Goal: Obtain resource: Download file/media

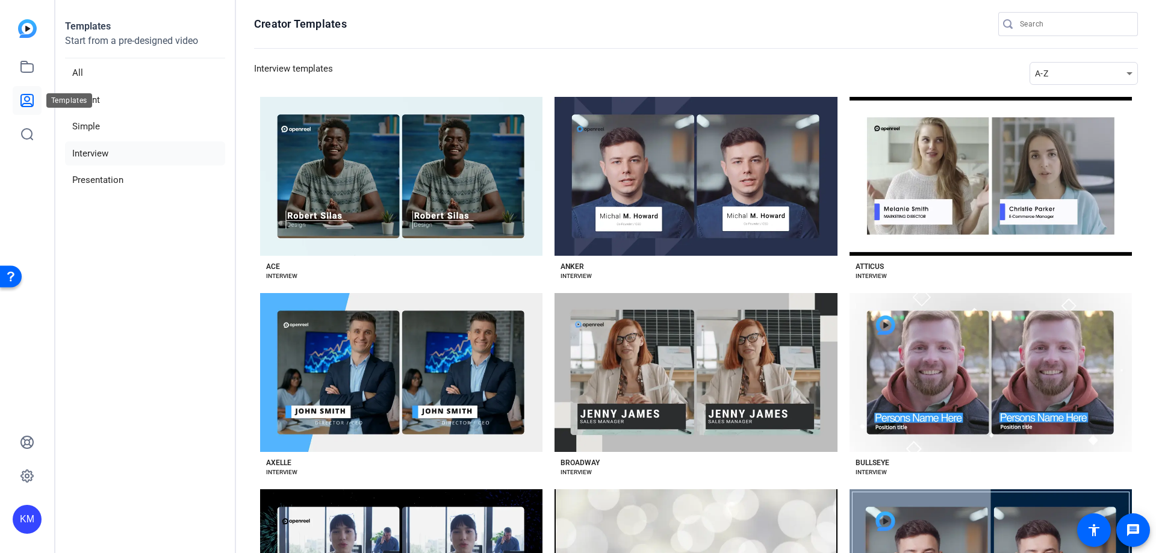
click at [24, 100] on icon at bounding box center [27, 100] width 14 height 14
click at [31, 67] on icon at bounding box center [27, 67] width 14 height 14
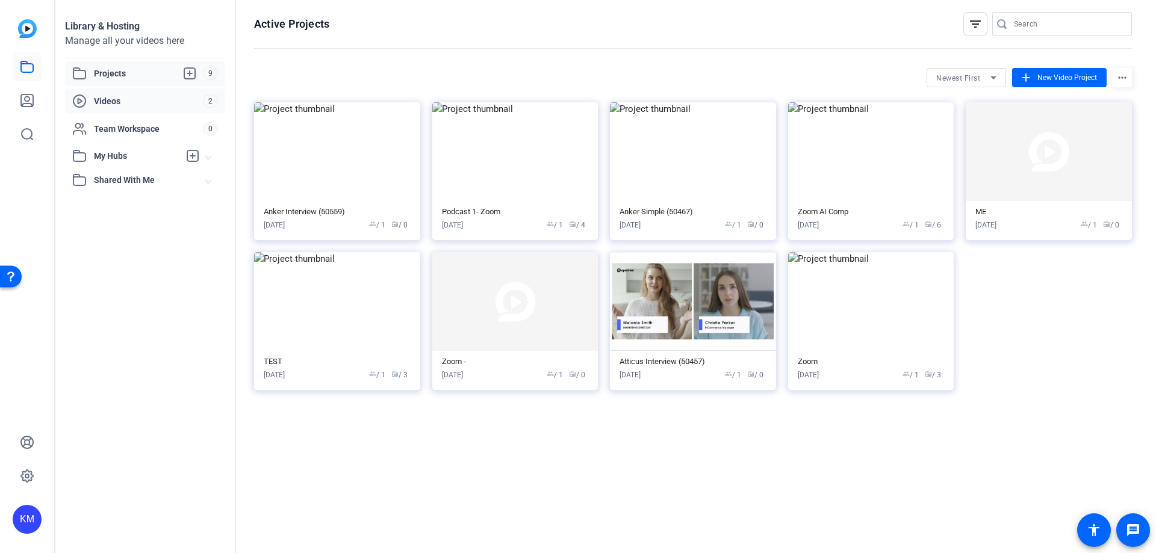
click at [172, 98] on span "Videos" at bounding box center [148, 101] width 109 height 12
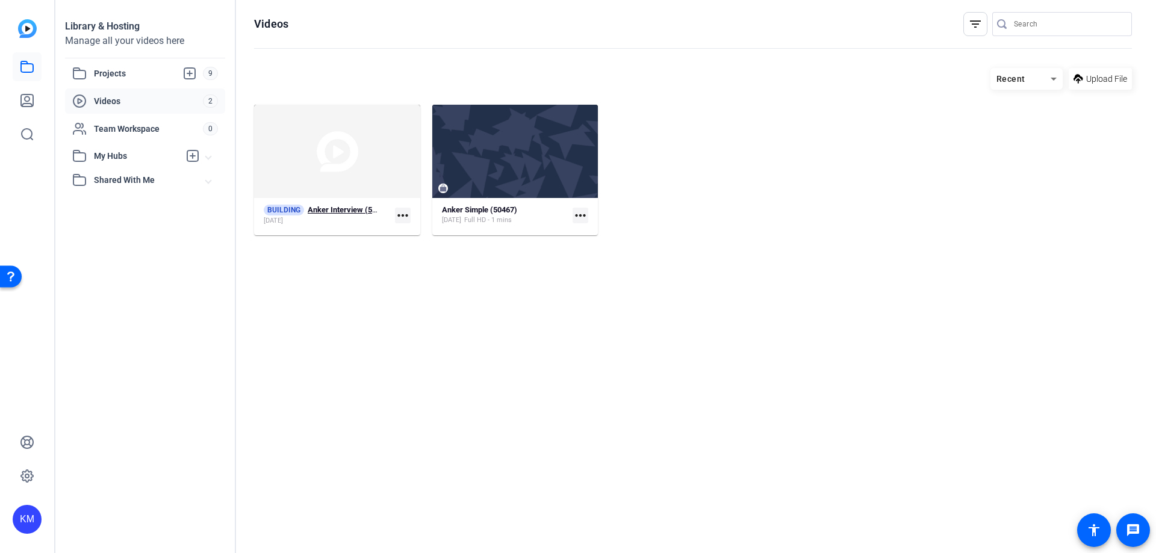
click at [380, 223] on div "[DATE]" at bounding box center [322, 221] width 117 height 10
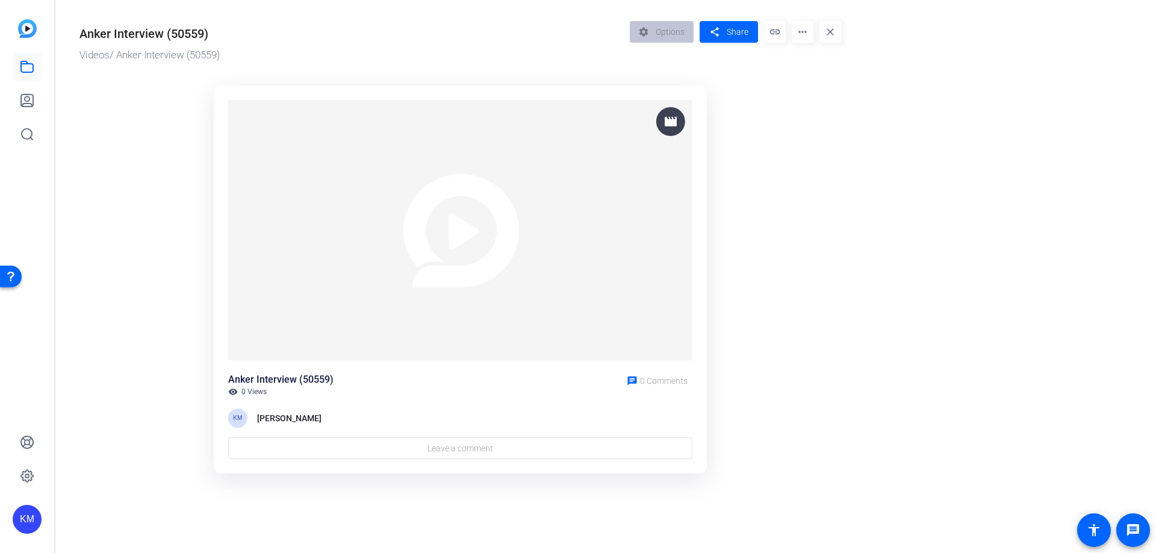
click at [356, 280] on img at bounding box center [460, 230] width 464 height 261
click at [457, 244] on img at bounding box center [460, 230] width 464 height 261
click at [415, 225] on img at bounding box center [460, 230] width 464 height 261
click at [16, 65] on link at bounding box center [27, 66] width 29 height 29
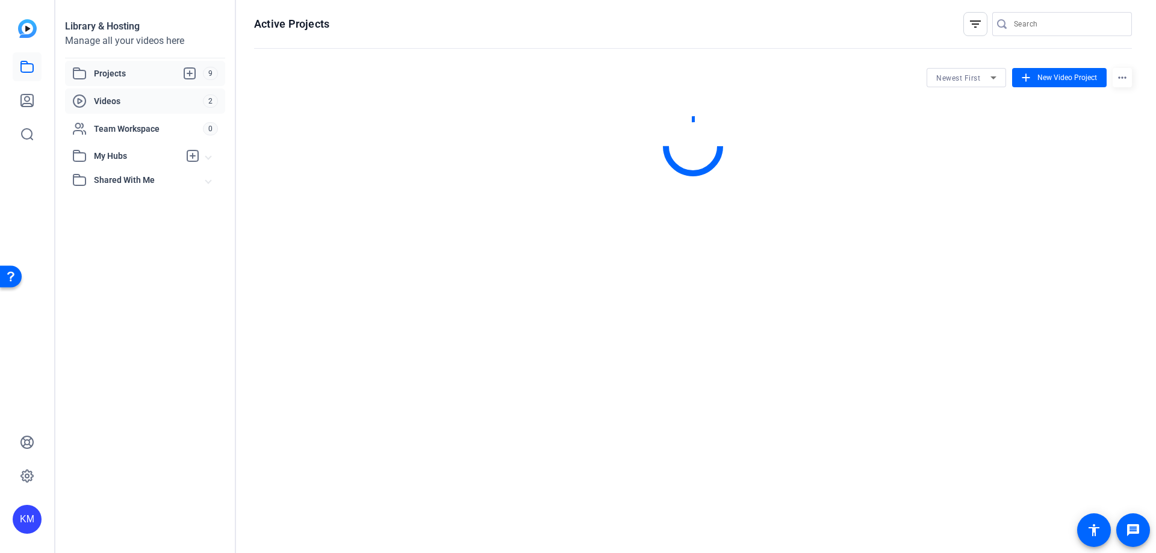
click at [114, 99] on span "Videos" at bounding box center [148, 101] width 109 height 12
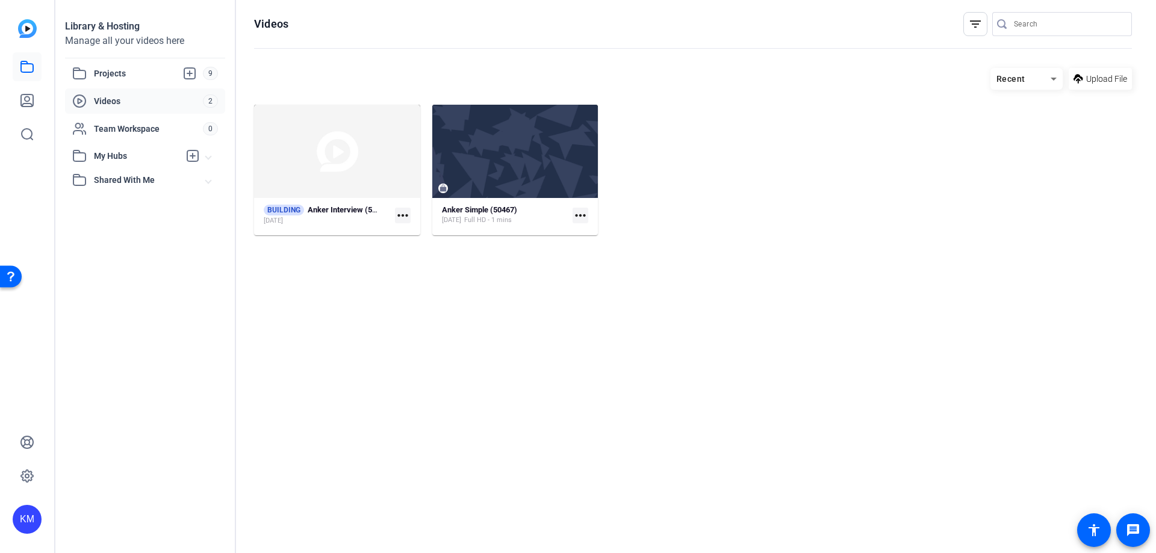
click at [365, 227] on mat-card-content "BUILDING Anker Interview (50559) Aug 12, 2025 more_horiz" at bounding box center [337, 220] width 166 height 31
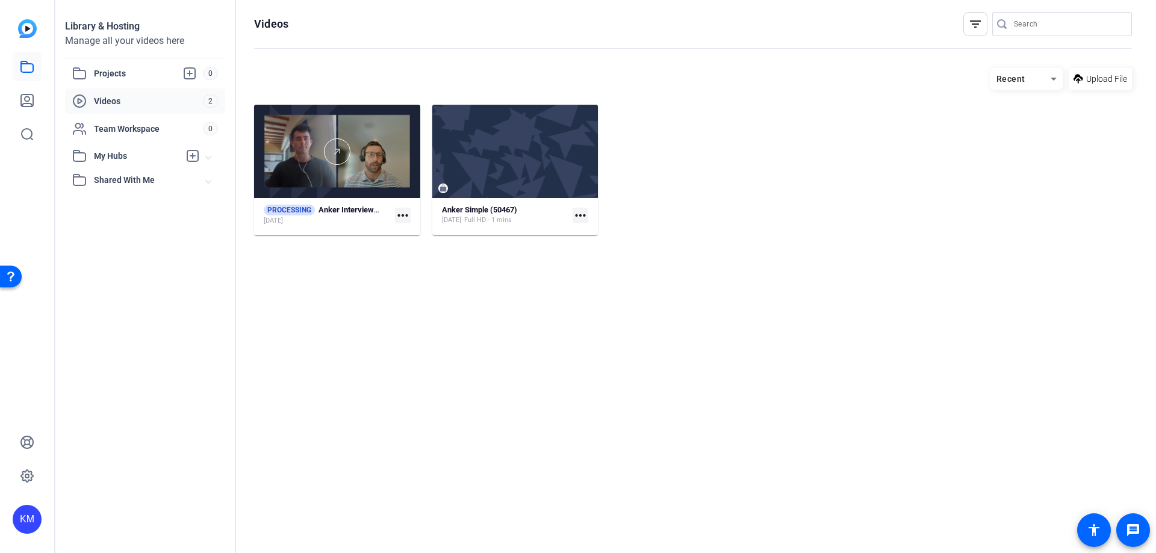
click at [318, 146] on div at bounding box center [337, 151] width 166 height 26
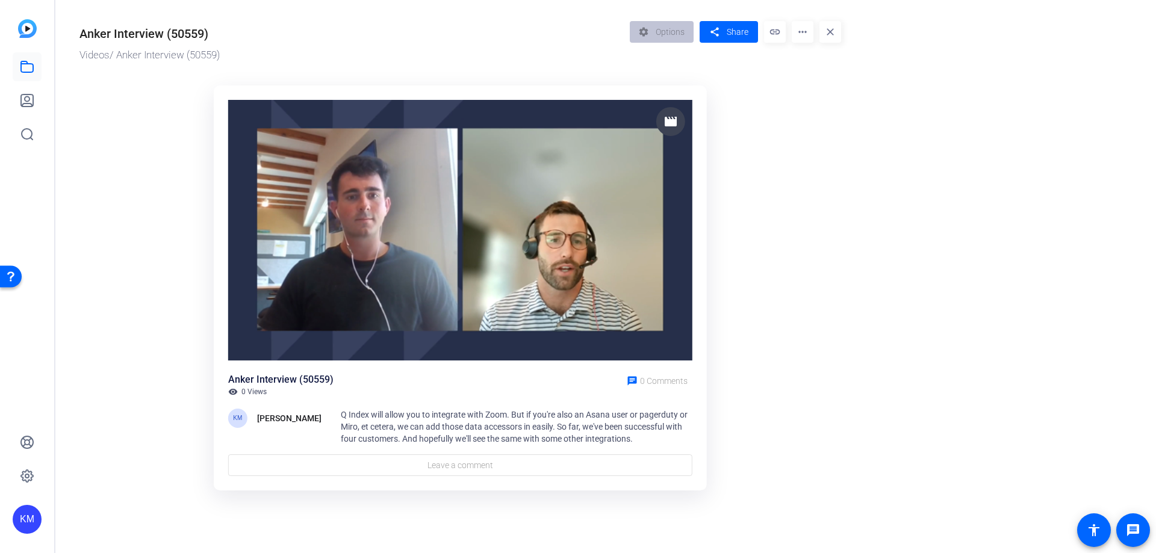
click at [425, 283] on img at bounding box center [460, 230] width 464 height 261
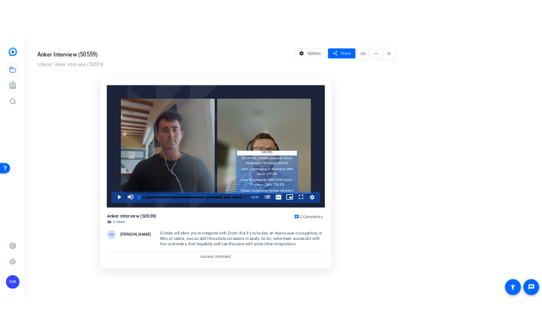
scroll to position [57, 0]
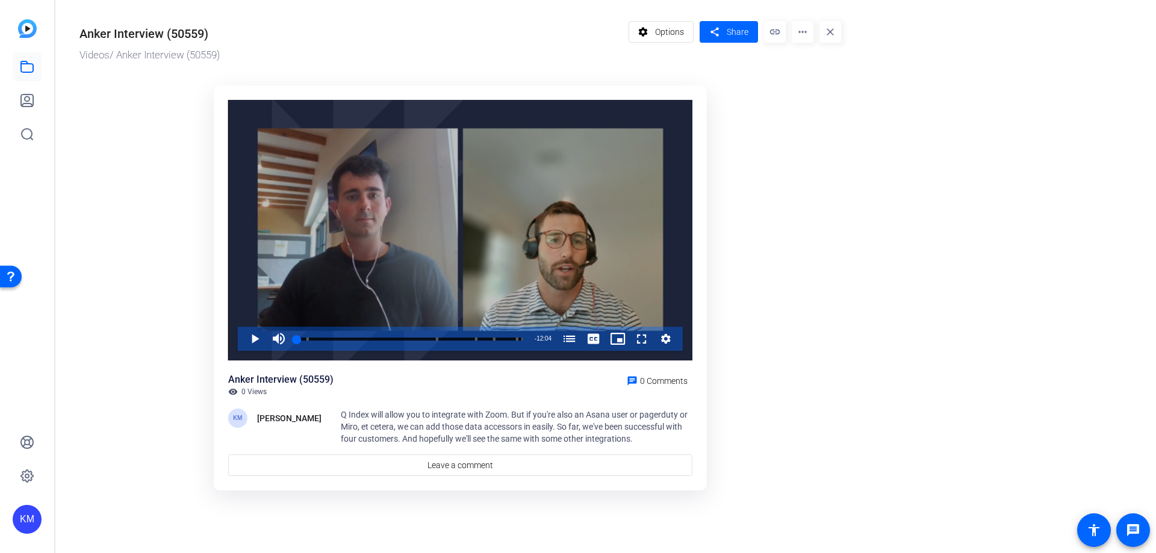
click at [665, 335] on icon "Video Player" at bounding box center [666, 339] width 10 height 10
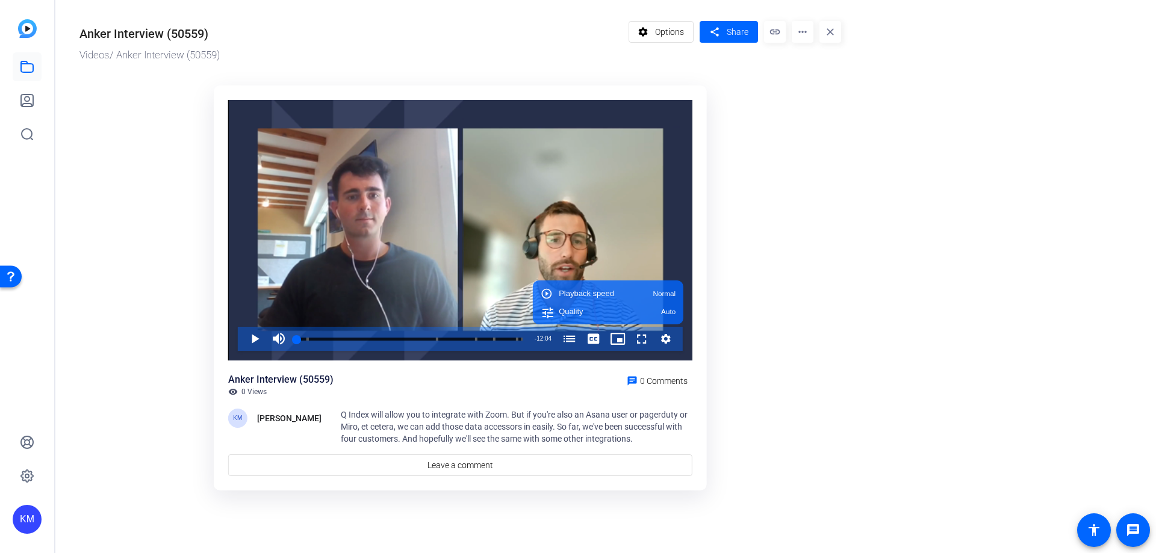
click at [741, 350] on ktd-grid "Video Player is loading. Play Video Play Mute 4% Current Time 0:00 / Duration 1…" at bounding box center [459, 288] width 761 height 421
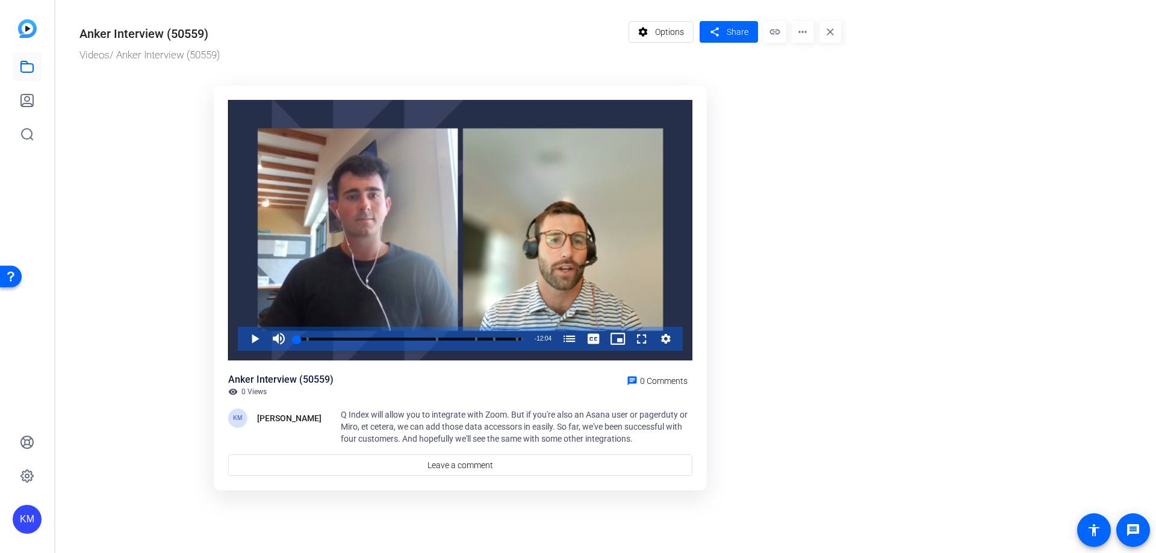
click at [797, 37] on mat-icon "more_horiz" at bounding box center [802, 32] width 22 height 22
click at [812, 127] on span "Extract MP4" at bounding box center [826, 129] width 50 height 14
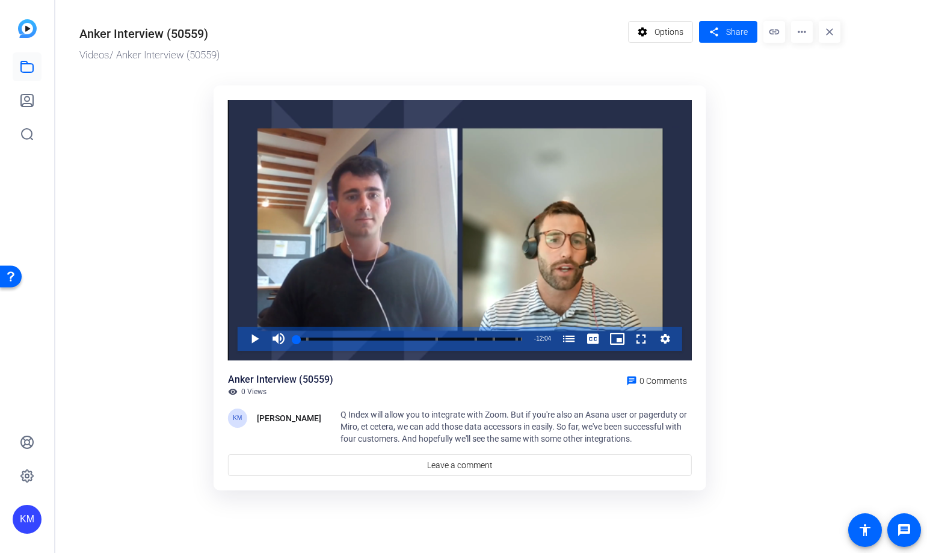
click at [800, 32] on mat-icon "more_horiz" at bounding box center [802, 32] width 22 height 22
click at [840, 101] on span "Download" at bounding box center [838, 98] width 74 height 14
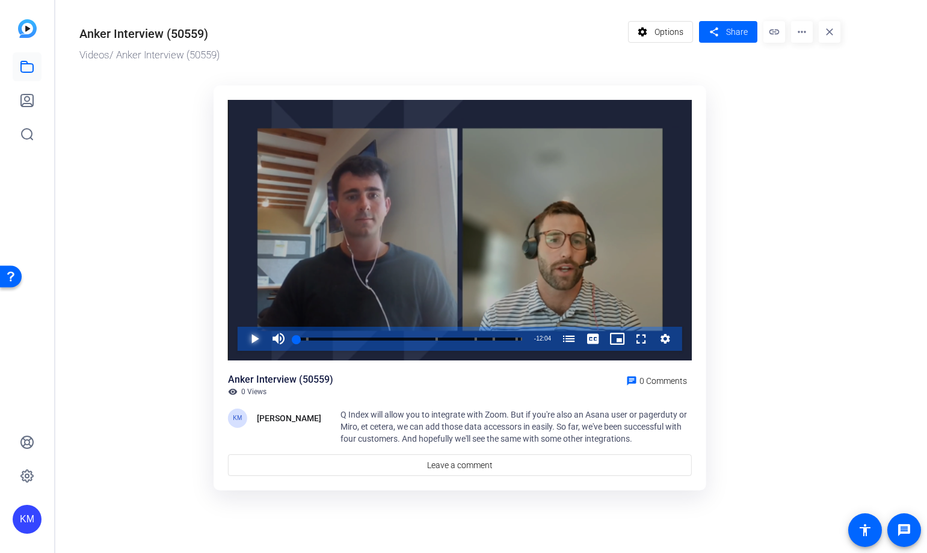
click at [243, 341] on span "Video Player" at bounding box center [243, 339] width 0 height 24
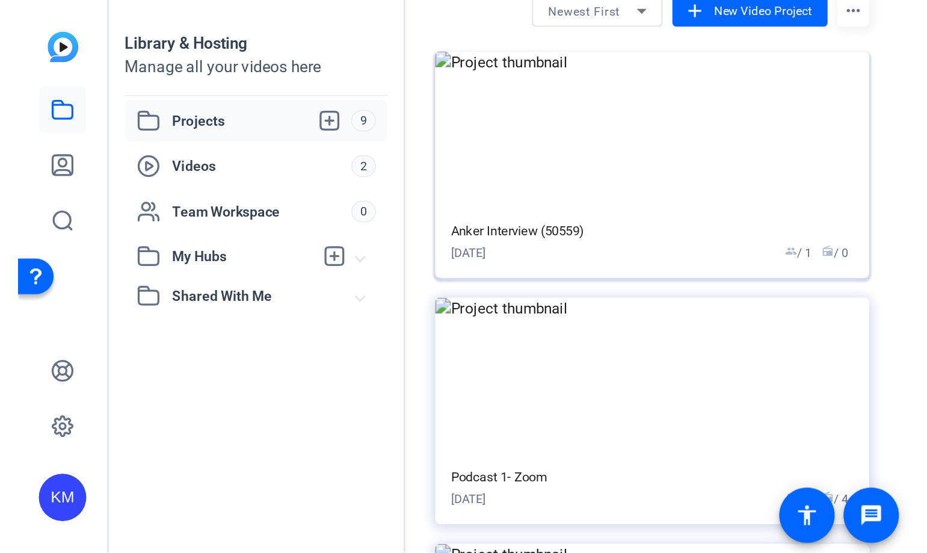
scroll to position [60, 0]
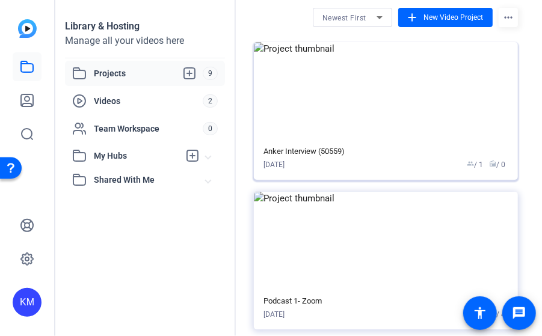
click at [353, 110] on img at bounding box center [386, 91] width 264 height 99
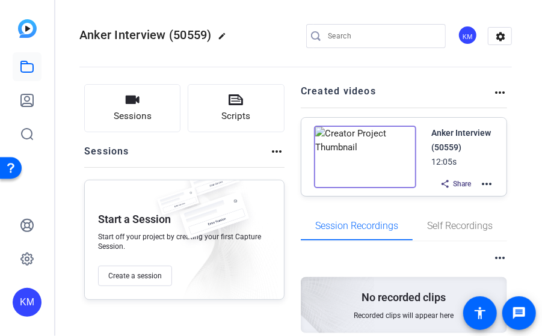
click at [493, 94] on mat-icon "more_horiz" at bounding box center [500, 92] width 14 height 14
click at [28, 71] on div at bounding box center [271, 168] width 542 height 336
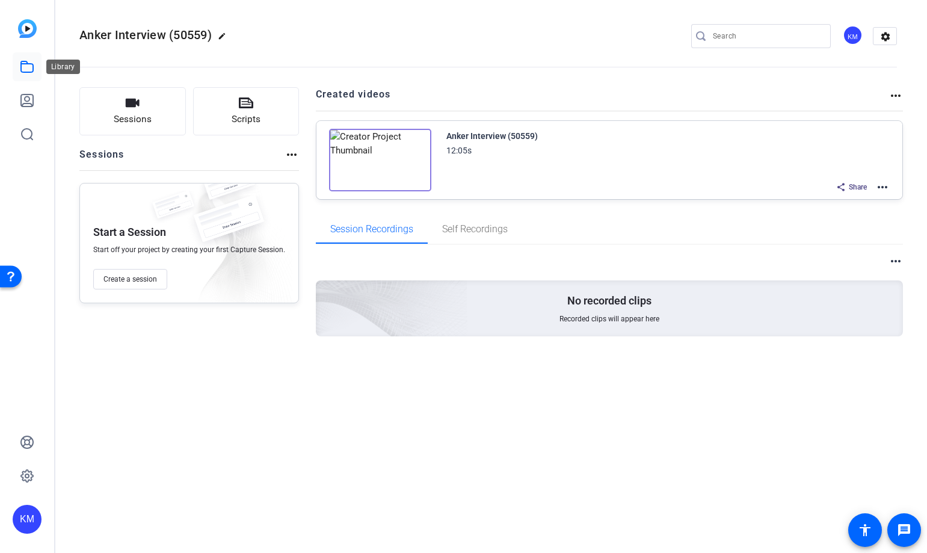
click at [25, 69] on icon at bounding box center [27, 67] width 14 height 14
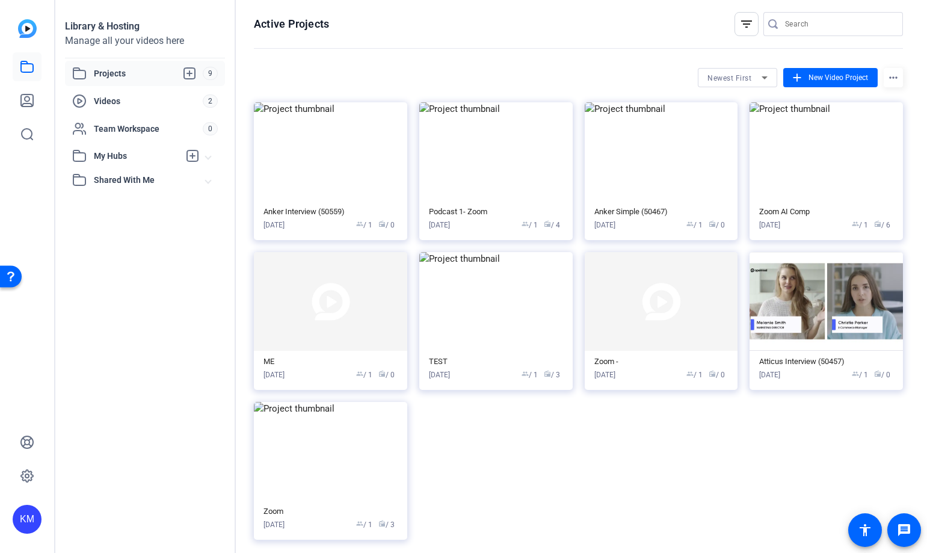
scroll to position [19, 0]
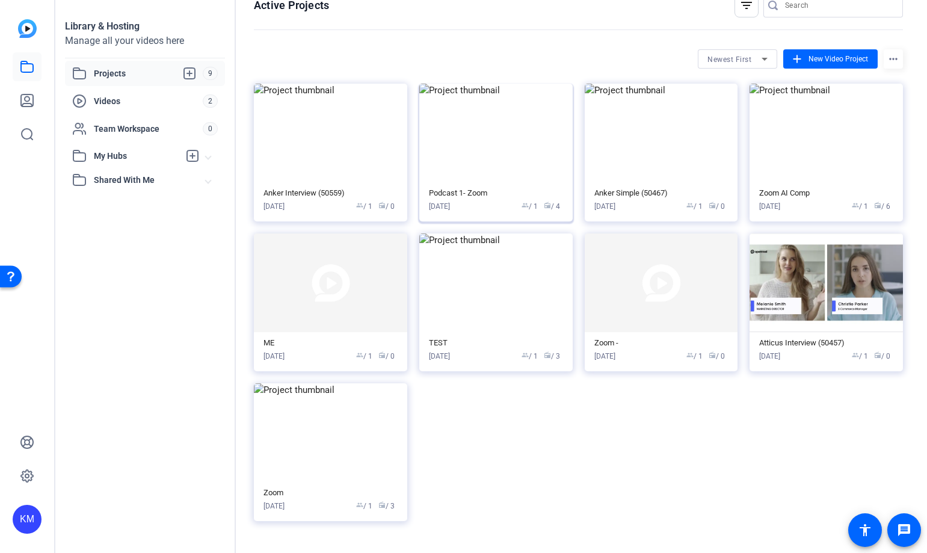
drag, startPoint x: 512, startPoint y: 195, endPoint x: 463, endPoint y: 196, distance: 48.2
click at [512, 195] on div "Podcast 1- Zoom" at bounding box center [496, 193] width 134 height 10
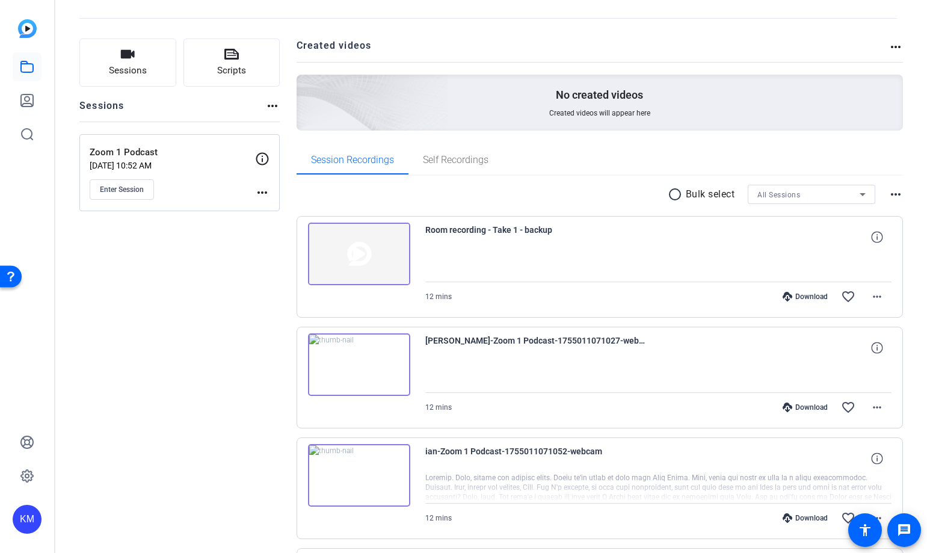
scroll to position [199, 0]
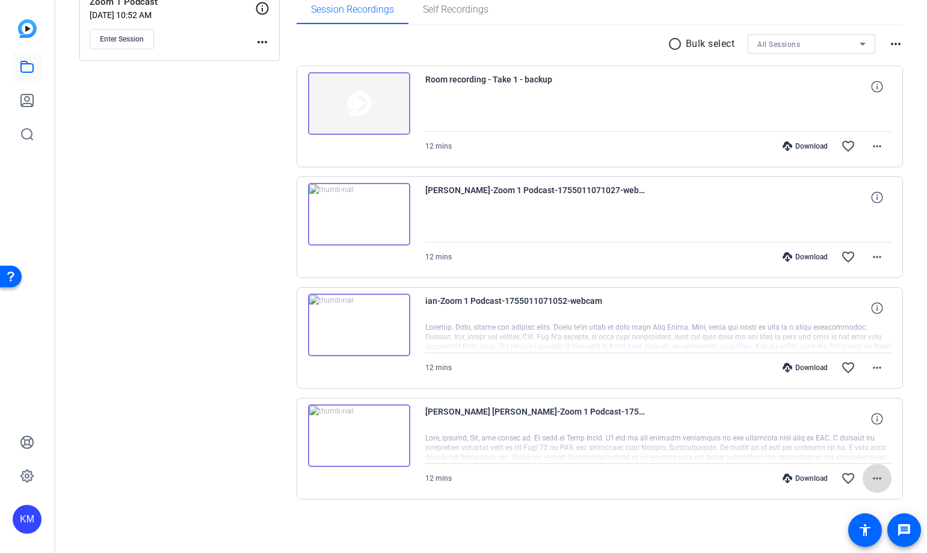
click at [542, 336] on span at bounding box center [877, 478] width 29 height 29
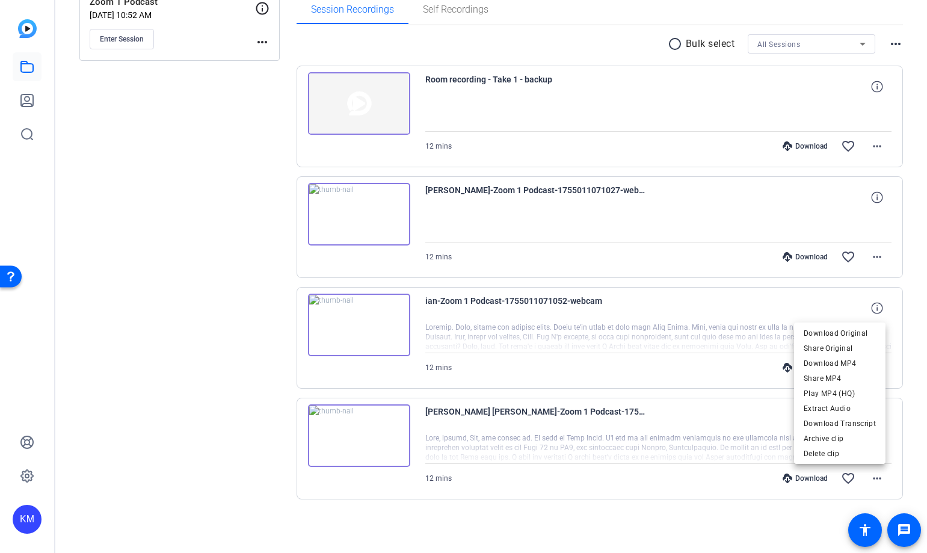
click at [388, 336] on div at bounding box center [463, 276] width 927 height 553
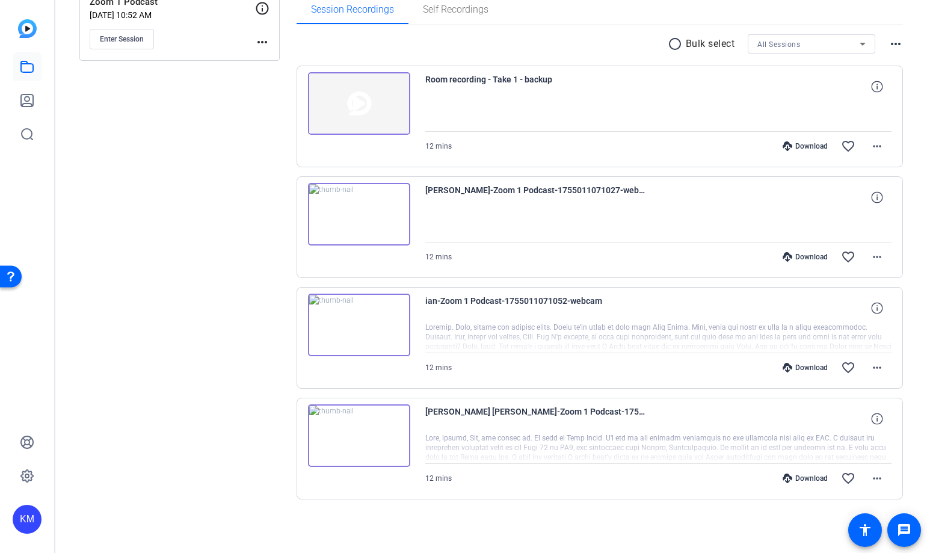
click at [359, 336] on img at bounding box center [359, 435] width 102 height 63
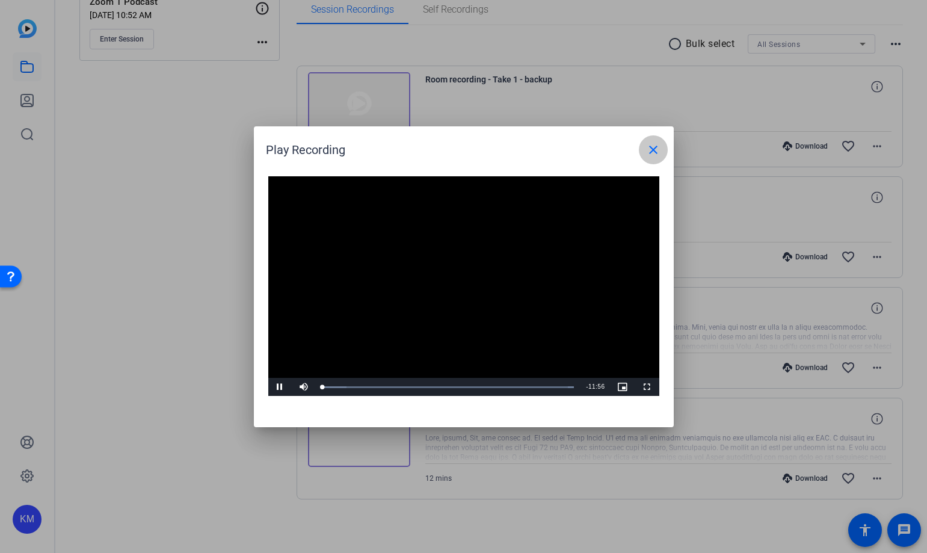
click at [542, 148] on mat-icon "close" at bounding box center [653, 150] width 14 height 14
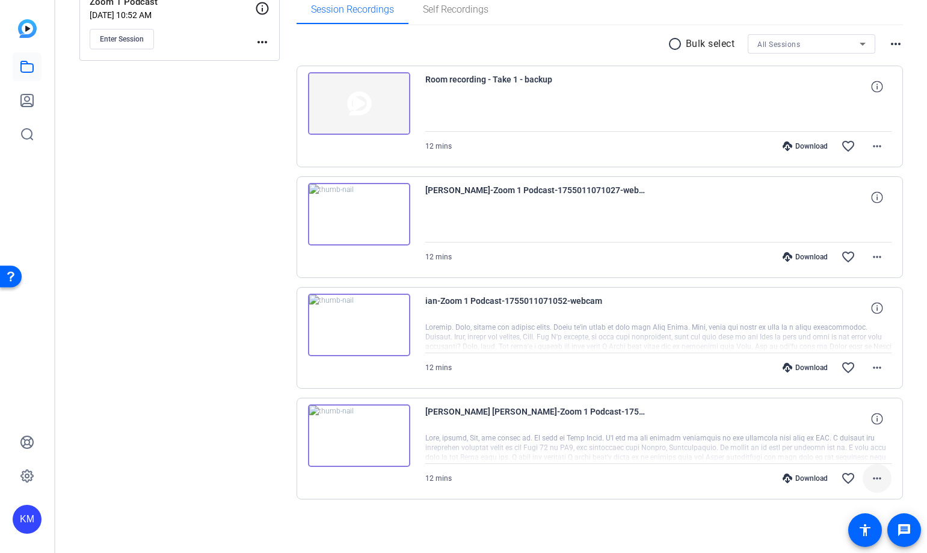
click at [542, 336] on mat-icon "more_horiz" at bounding box center [877, 478] width 14 height 14
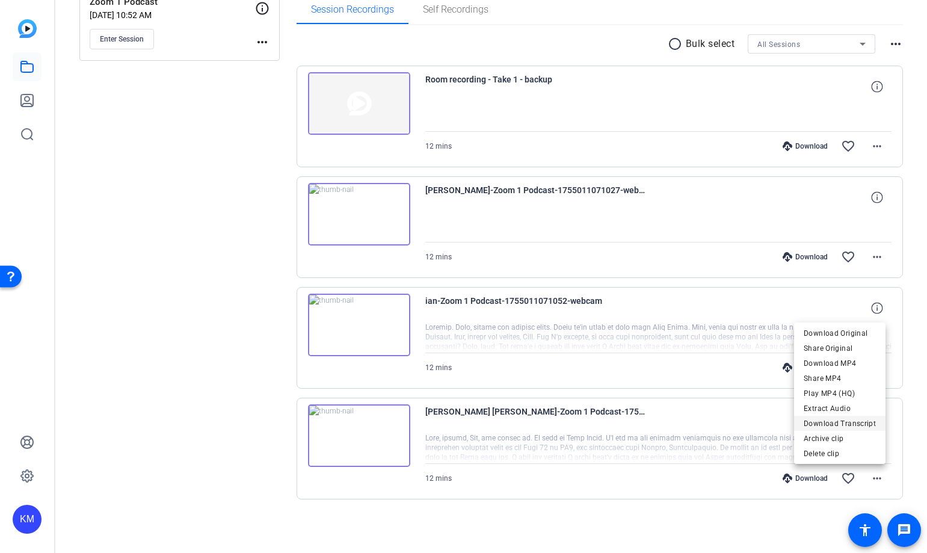
click at [542, 336] on span "Download Transcript" at bounding box center [840, 423] width 72 height 14
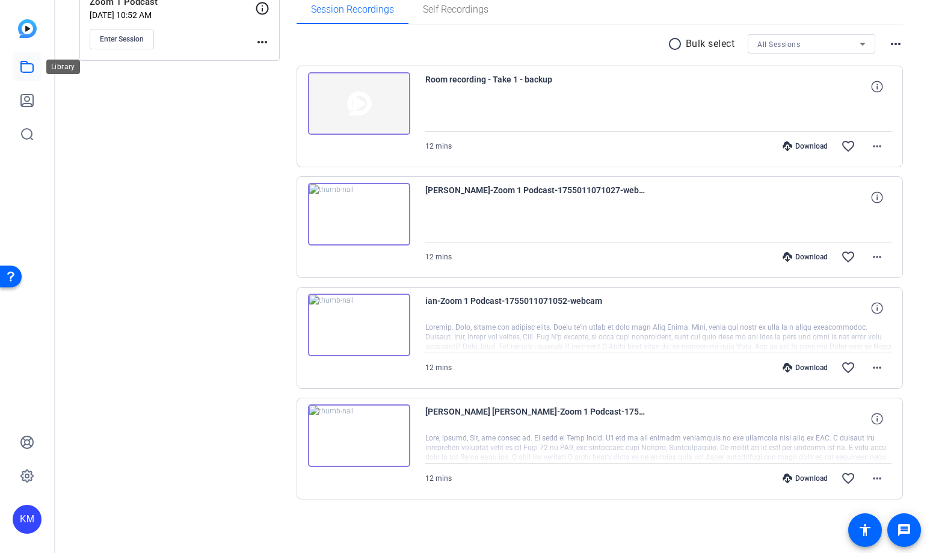
click at [30, 71] on icon at bounding box center [27, 67] width 14 height 14
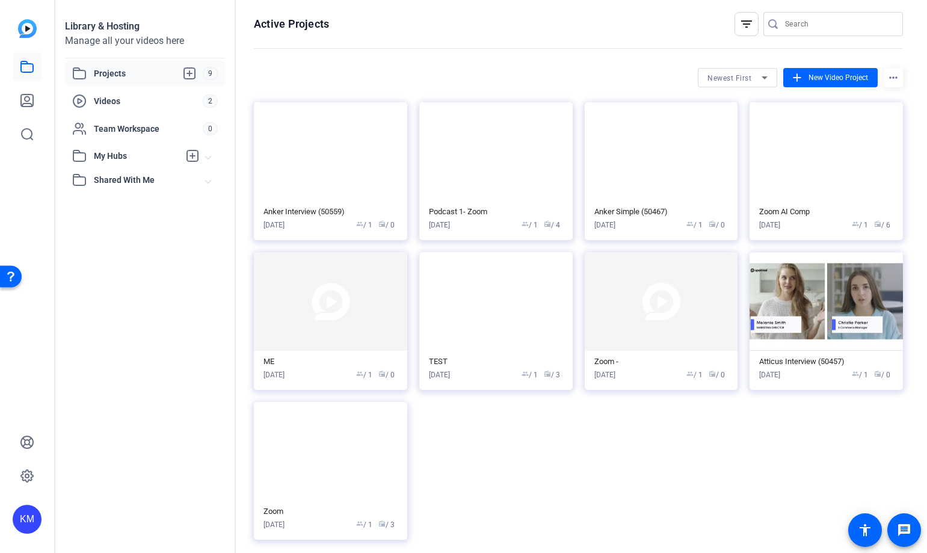
scroll to position [19, 0]
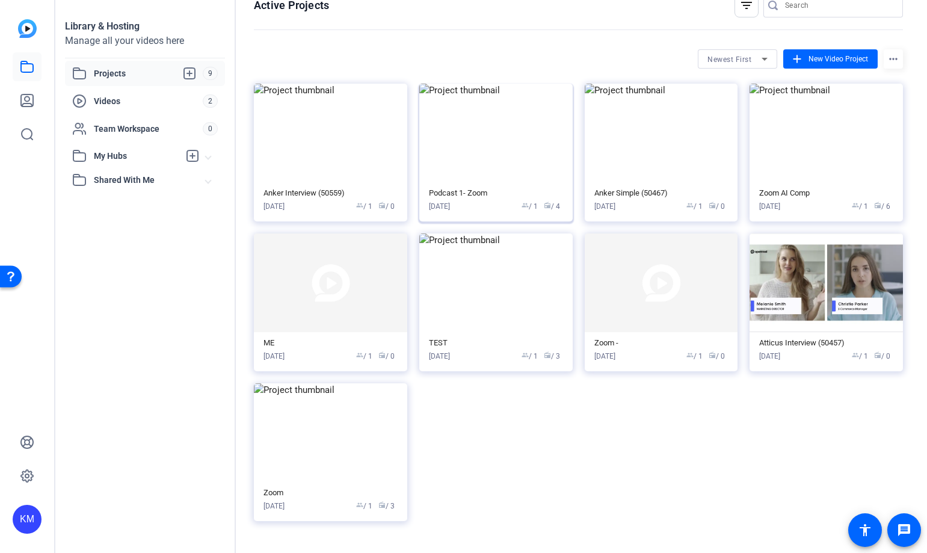
click at [478, 119] on img at bounding box center [495, 133] width 153 height 99
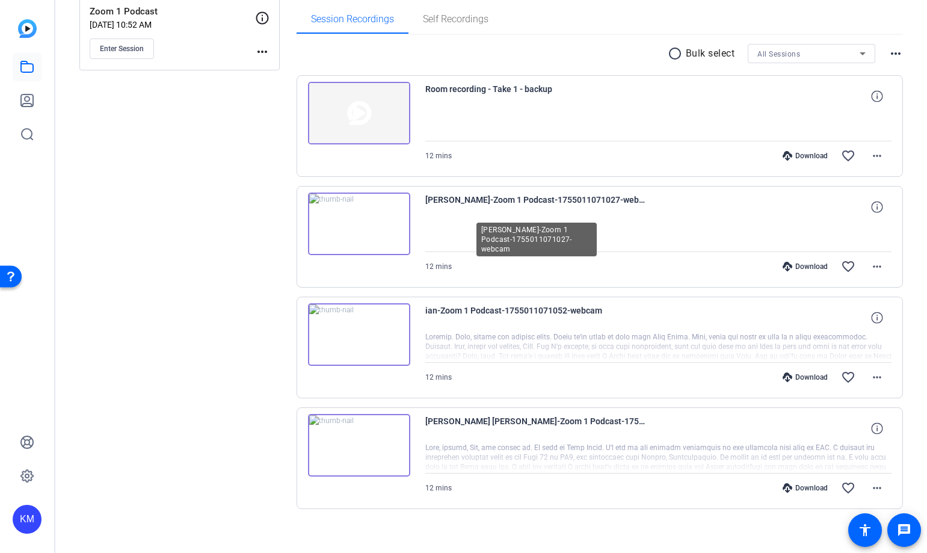
scroll to position [199, 0]
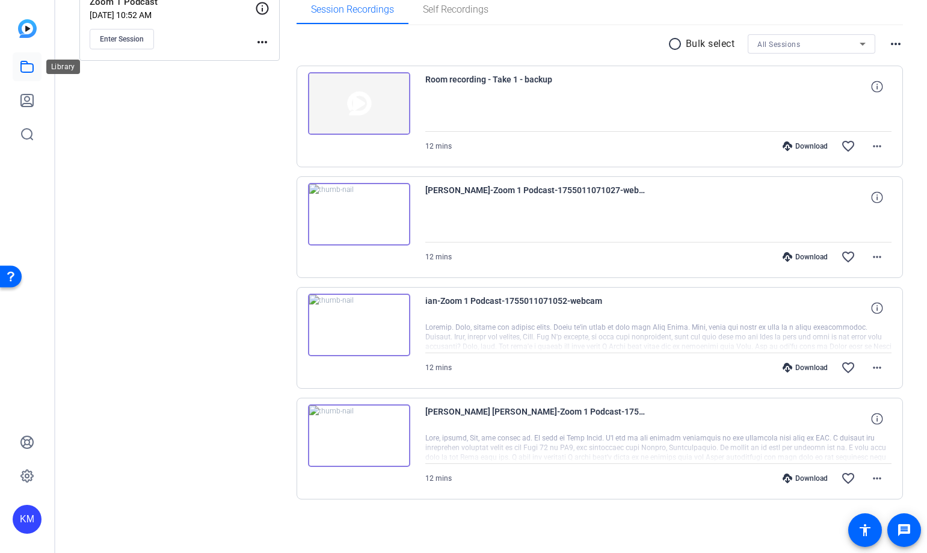
click at [29, 68] on icon at bounding box center [27, 67] width 14 height 14
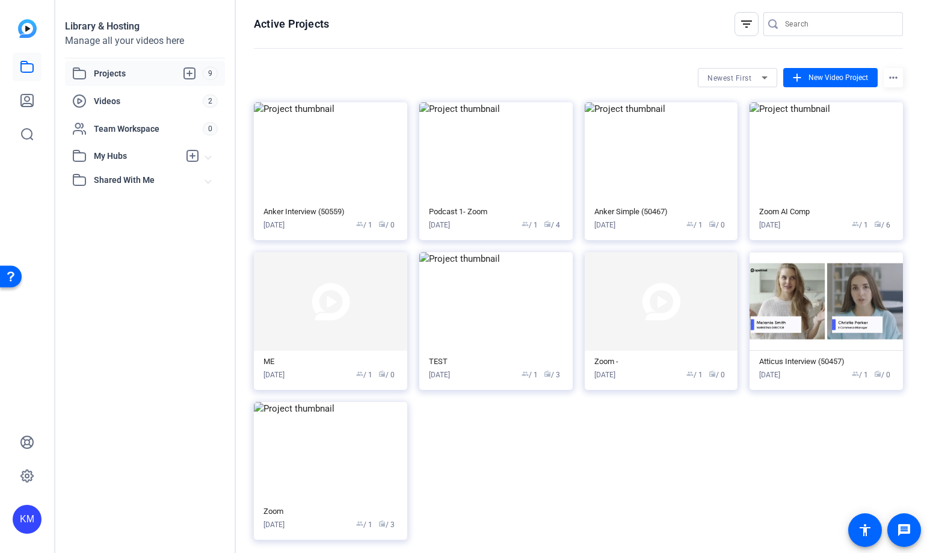
scroll to position [19, 0]
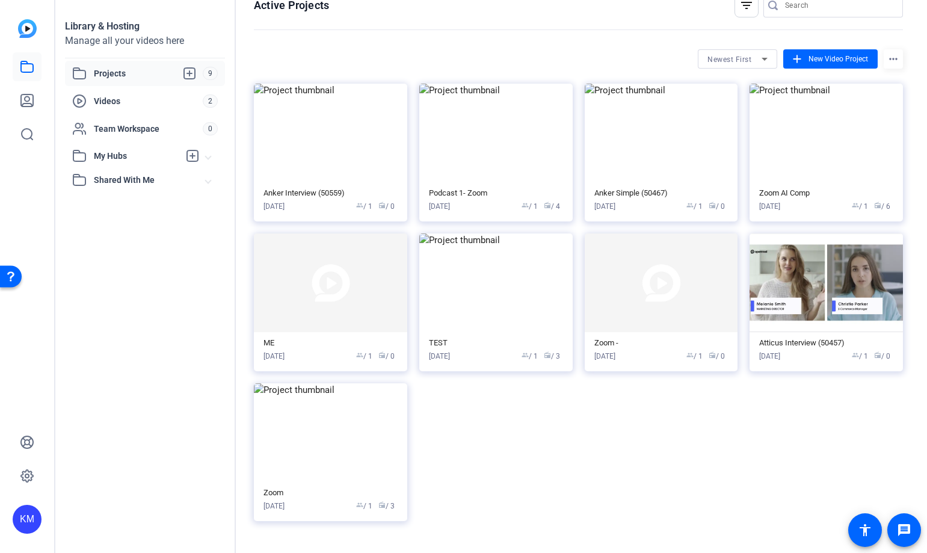
click at [155, 76] on span "Projects" at bounding box center [148, 73] width 109 height 14
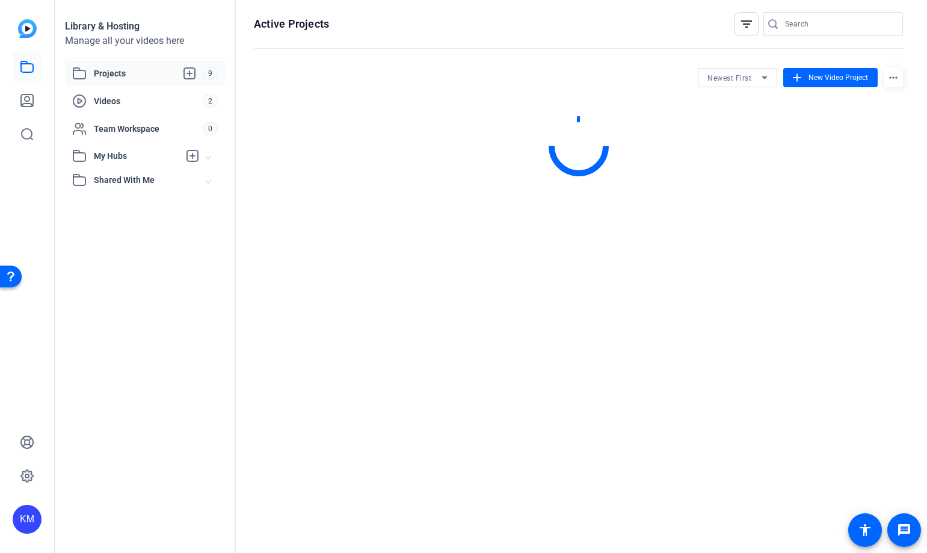
scroll to position [0, 0]
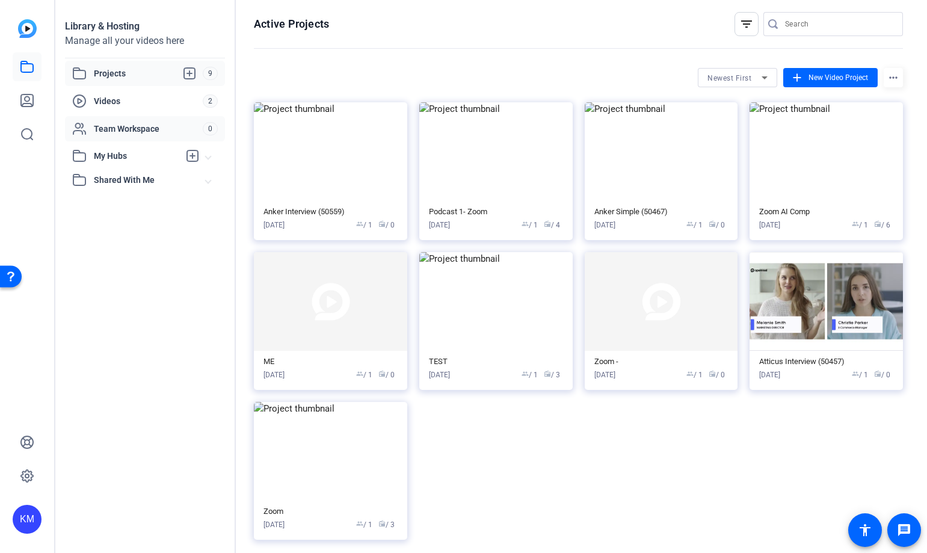
click at [140, 129] on span "Team Workspace" at bounding box center [148, 129] width 109 height 12
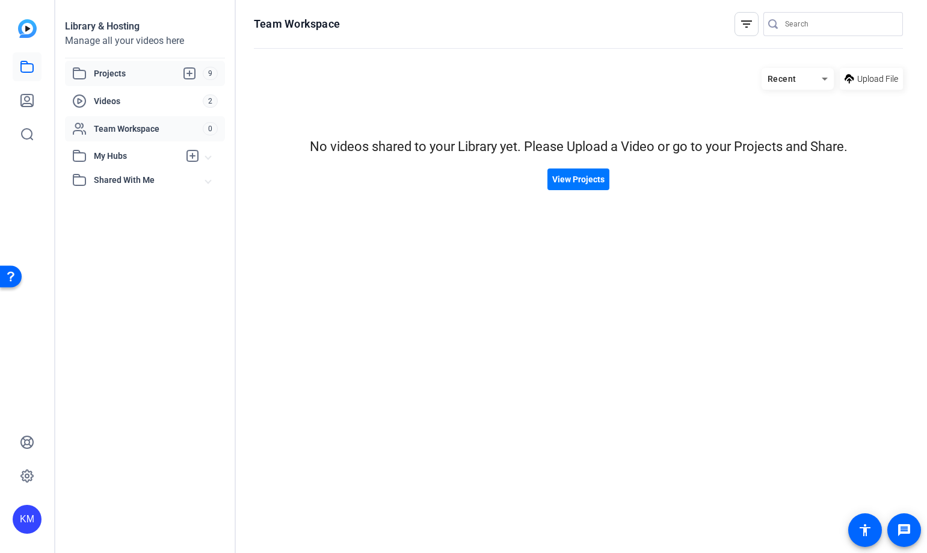
click at [140, 76] on span "Projects" at bounding box center [148, 73] width 109 height 14
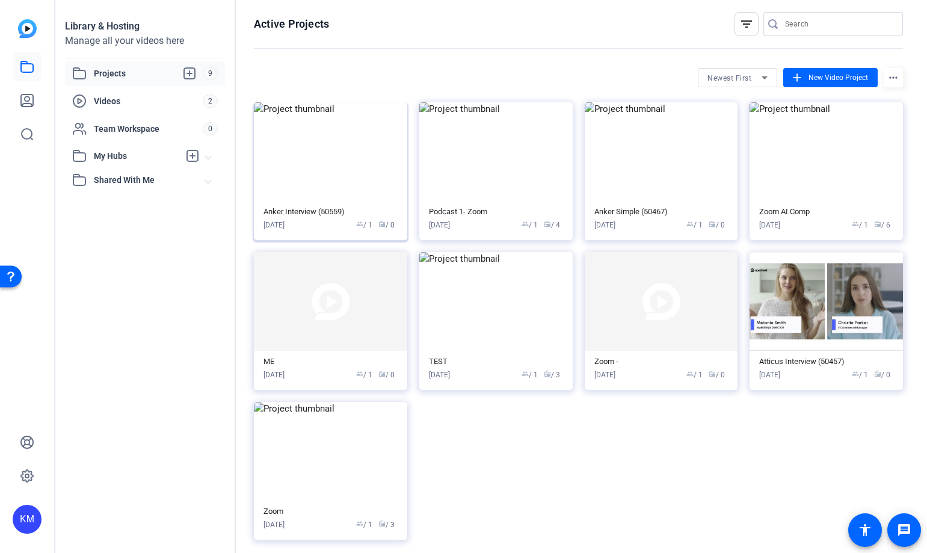
click at [363, 211] on div "Anker Interview (50559)" at bounding box center [331, 212] width 134 height 10
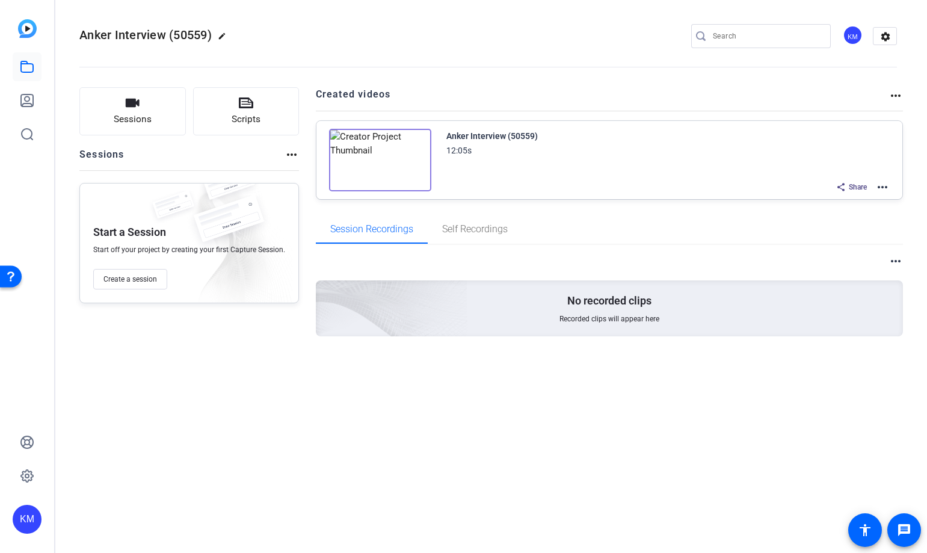
click at [391, 170] on img at bounding box center [380, 160] width 102 height 63
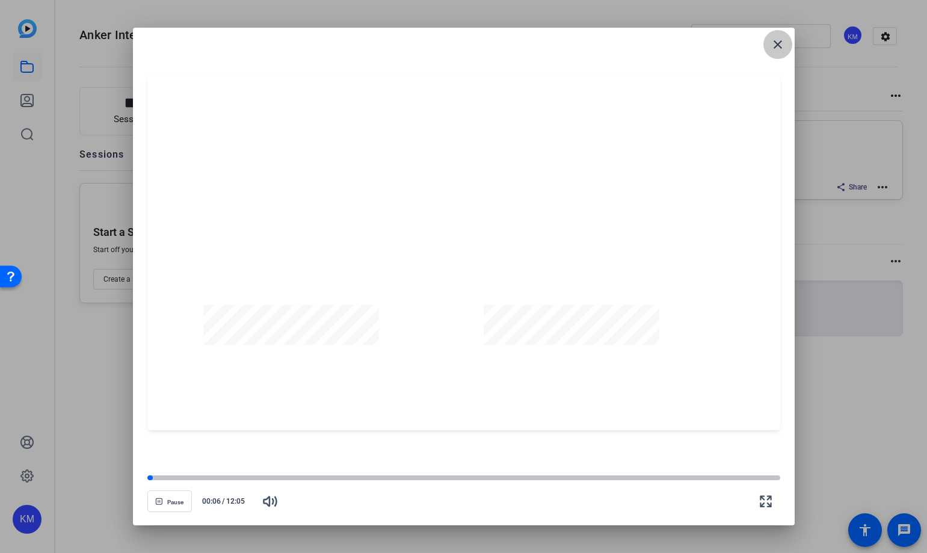
click at [542, 48] on mat-icon "close" at bounding box center [778, 44] width 14 height 14
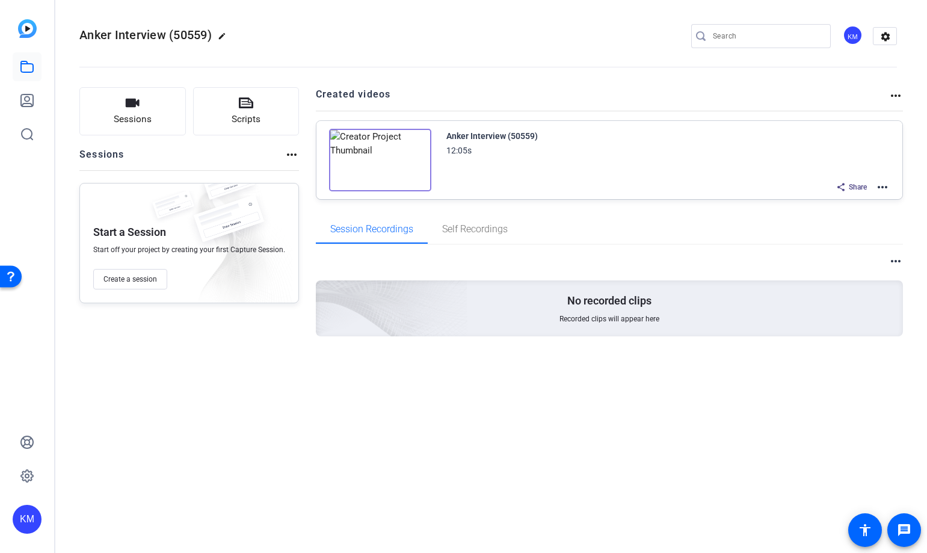
click at [542, 184] on mat-icon "more_horiz" at bounding box center [883, 187] width 14 height 14
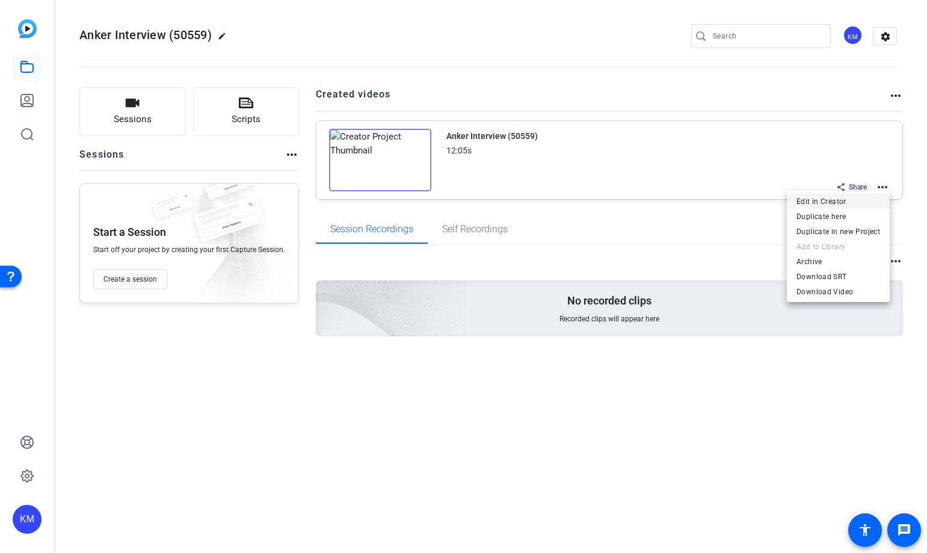
click at [542, 203] on span "Edit in Creator" at bounding box center [839, 201] width 84 height 14
